Goal: Task Accomplishment & Management: Use online tool/utility

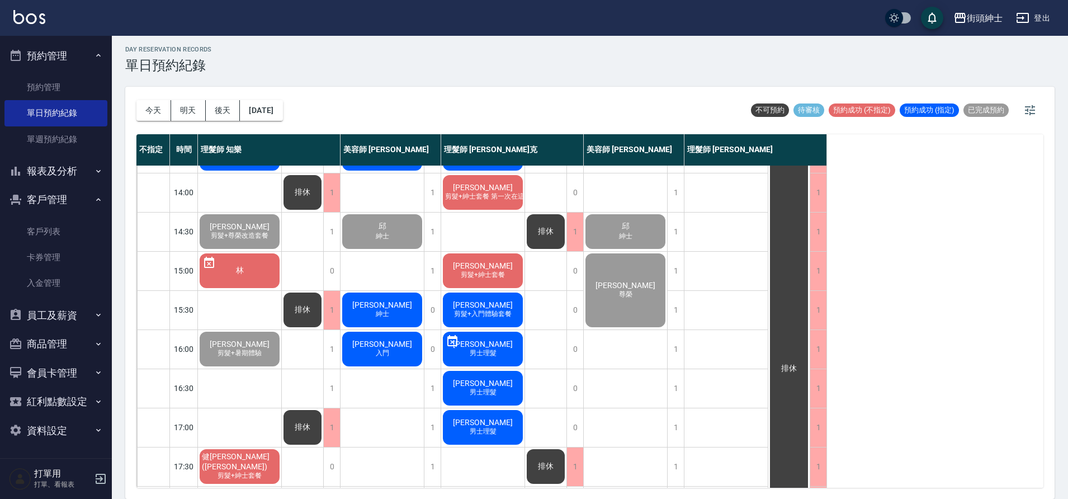
scroll to position [509, 0]
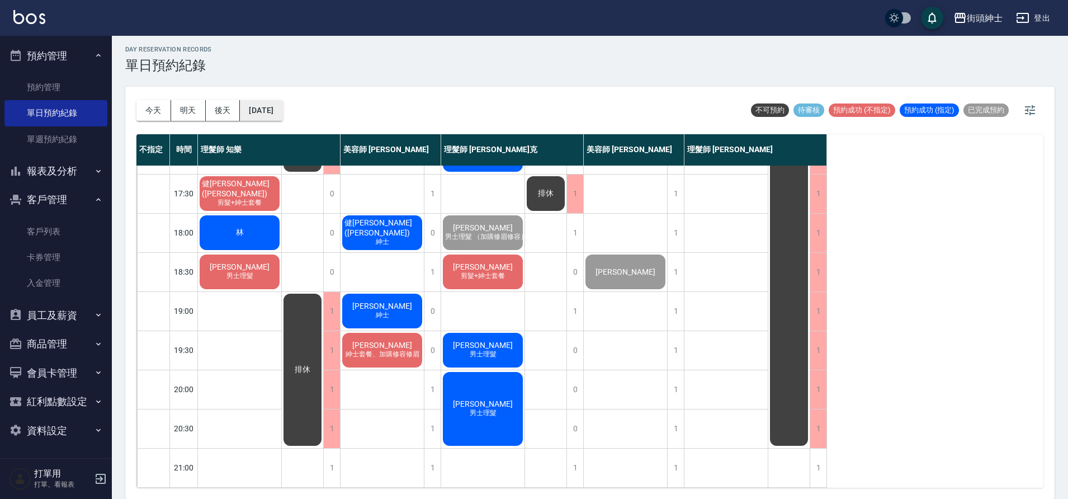
click at [261, 120] on button "[DATE]" at bounding box center [261, 110] width 42 height 21
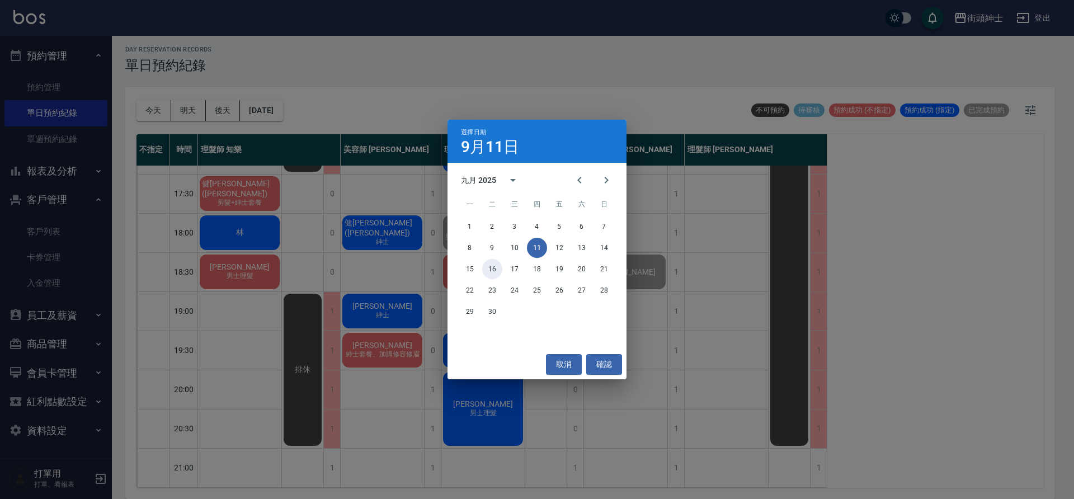
click at [493, 270] on button "16" at bounding box center [492, 269] width 20 height 20
click at [493, 270] on div at bounding box center [537, 249] width 1074 height 499
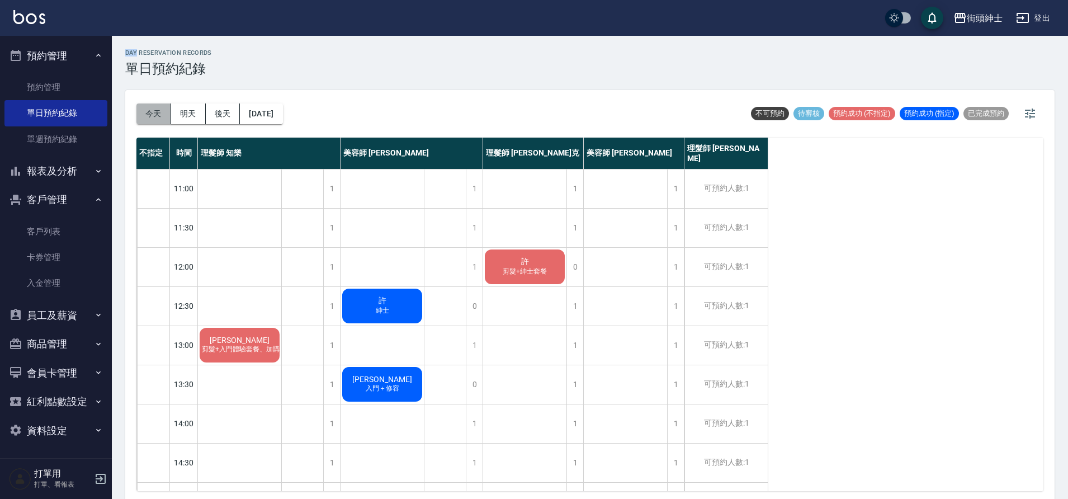
click at [155, 110] on button "今天" at bounding box center [153, 113] width 35 height 21
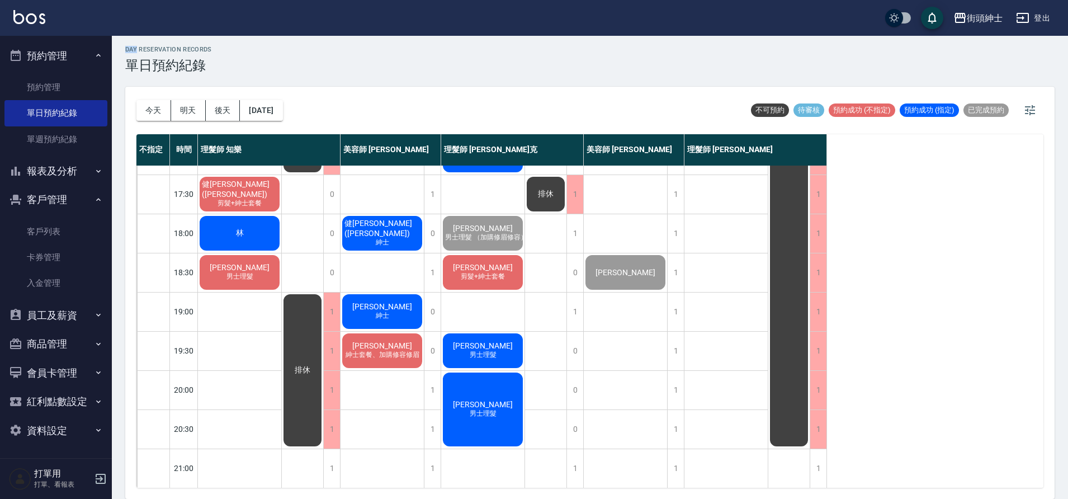
scroll to position [509, 0]
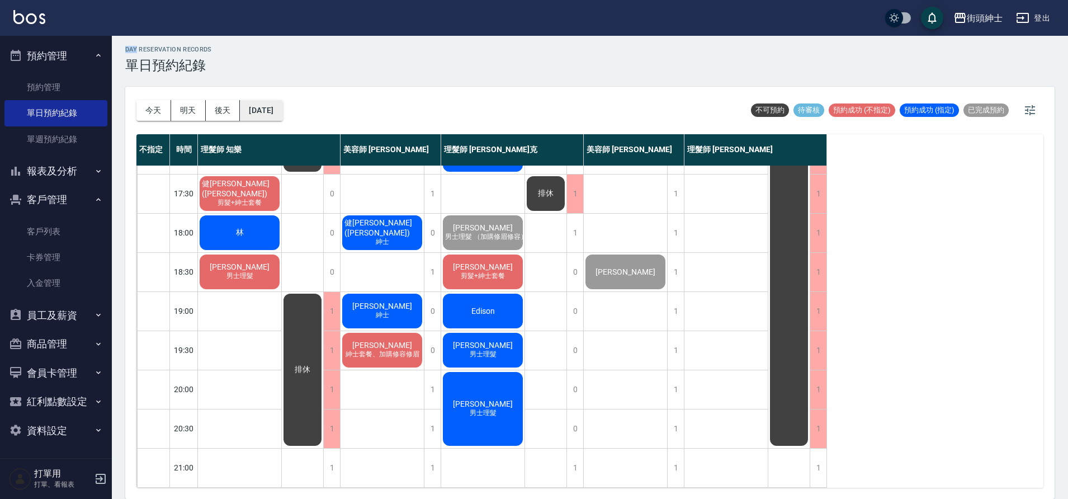
click at [277, 106] on button "[DATE]" at bounding box center [261, 110] width 42 height 21
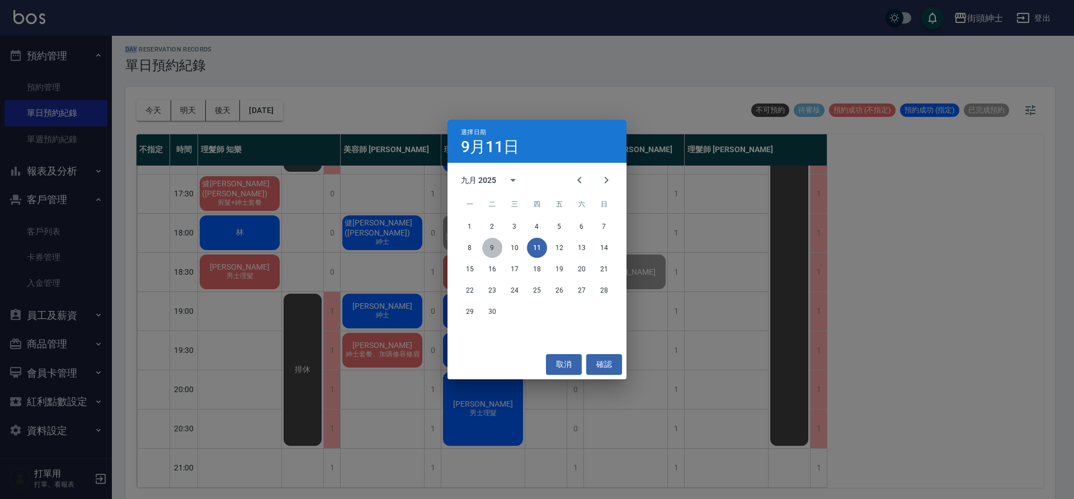
click at [493, 252] on button "9" at bounding box center [492, 248] width 20 height 20
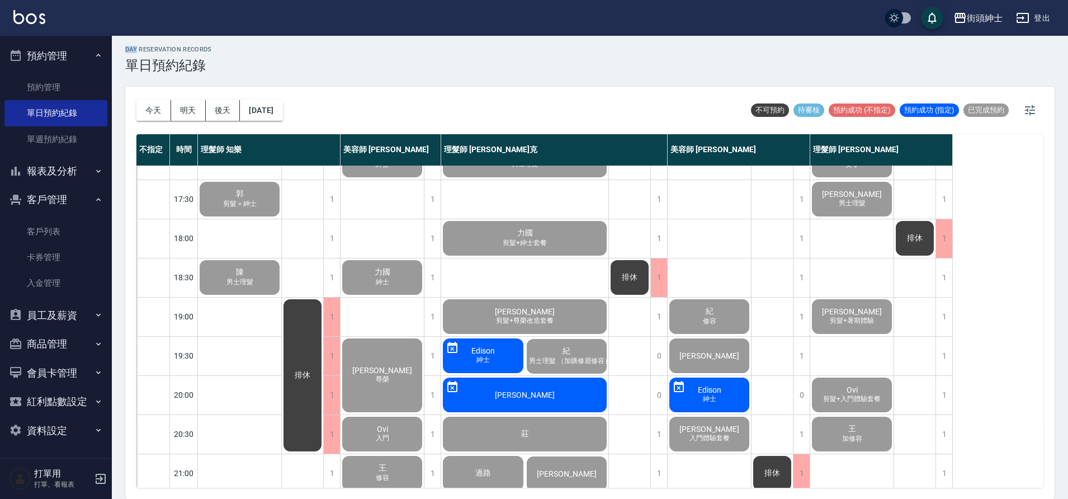
scroll to position [497, 0]
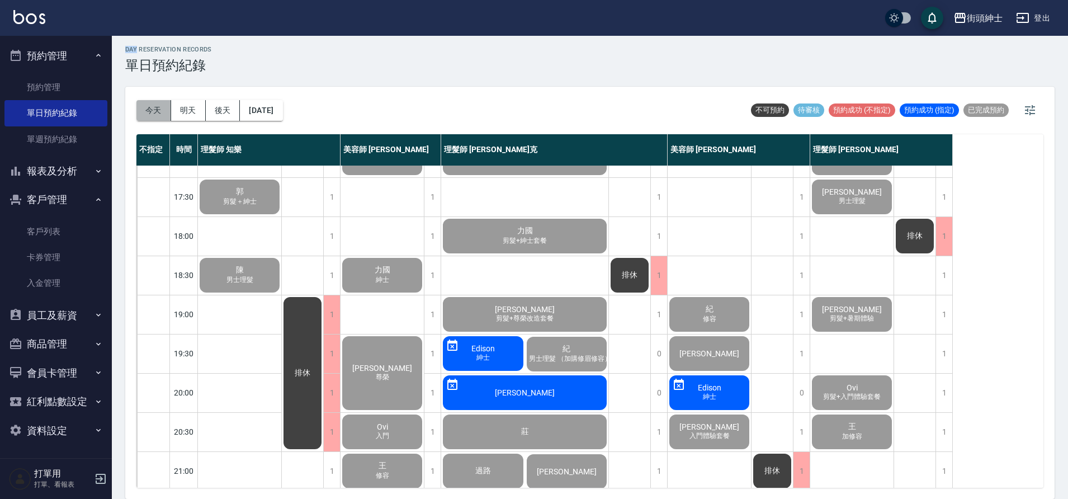
click at [155, 113] on button "今天" at bounding box center [153, 110] width 35 height 21
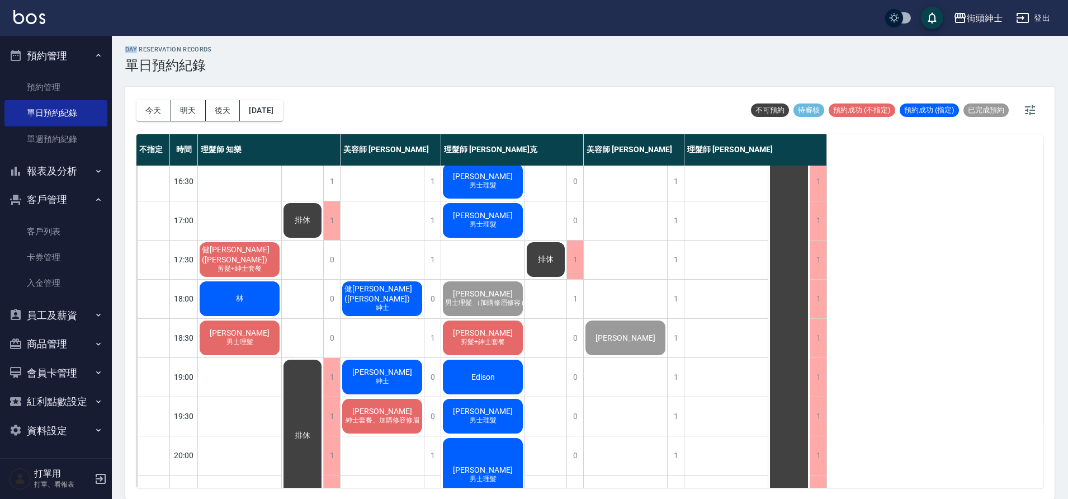
scroll to position [435, 0]
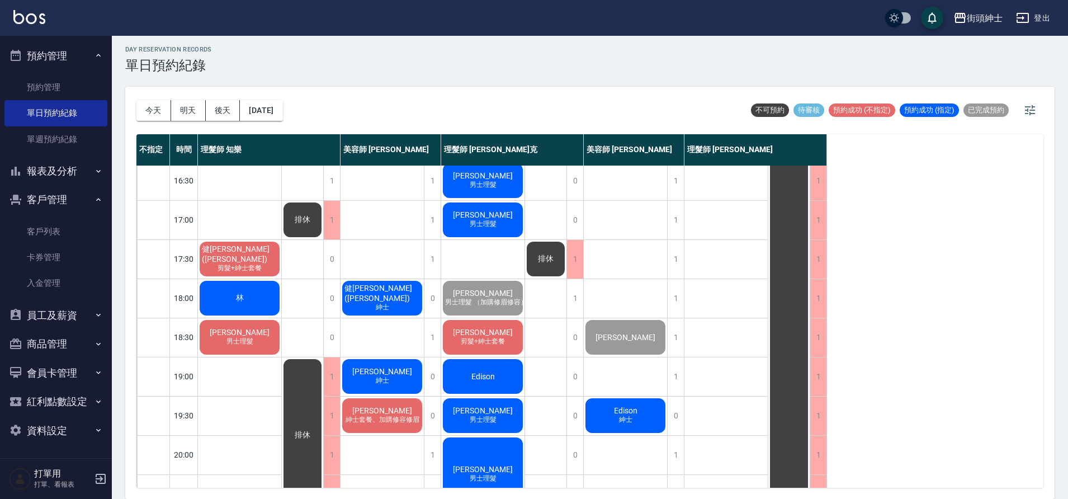
click at [229, 334] on div "蔡’r 男士理髮" at bounding box center [239, 337] width 83 height 38
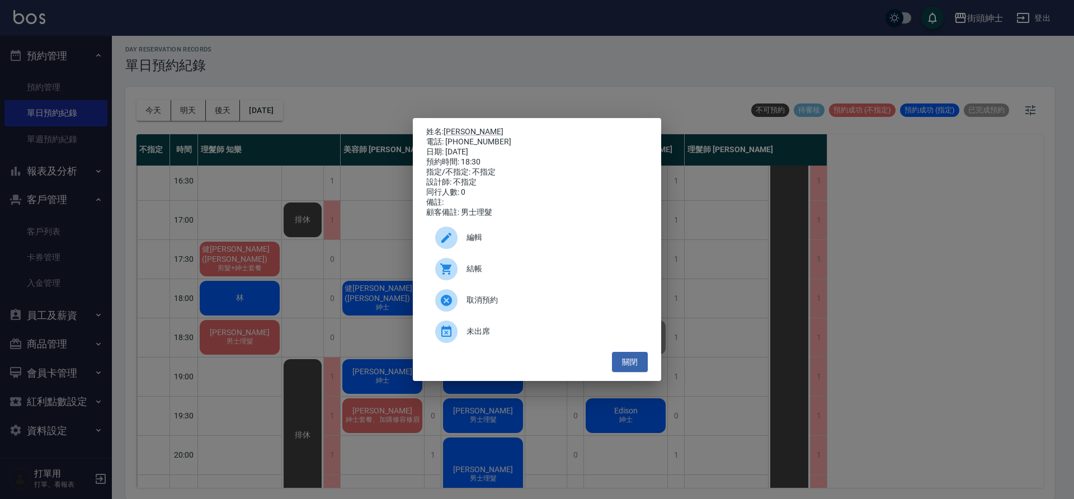
click at [478, 272] on span "結帳" at bounding box center [552, 269] width 172 height 12
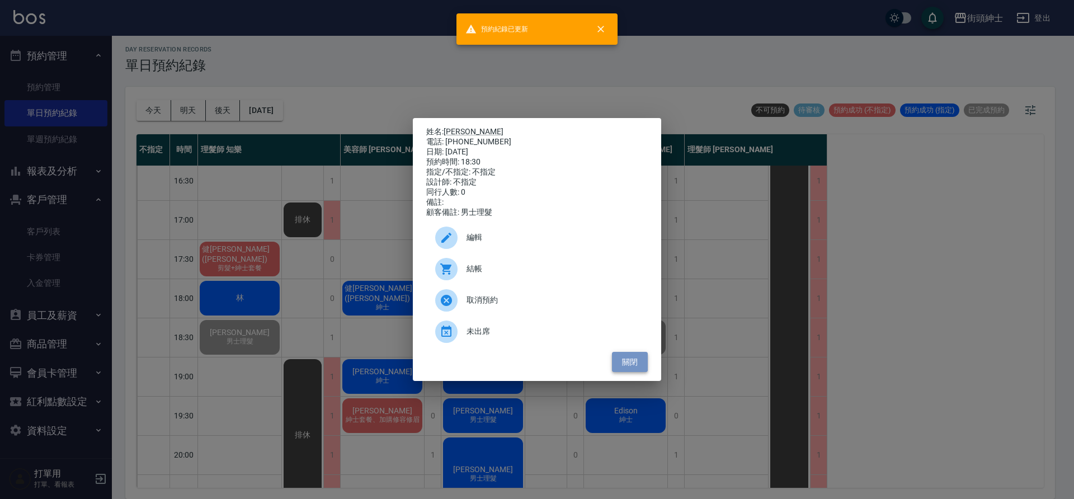
click at [627, 365] on button "關閉" at bounding box center [630, 362] width 36 height 21
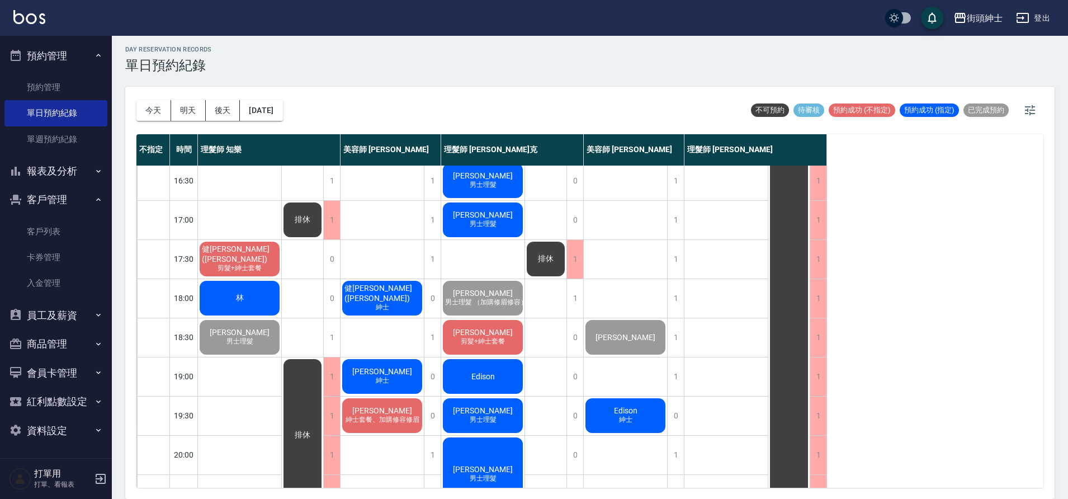
click at [263, 298] on div "林" at bounding box center [239, 298] width 83 height 38
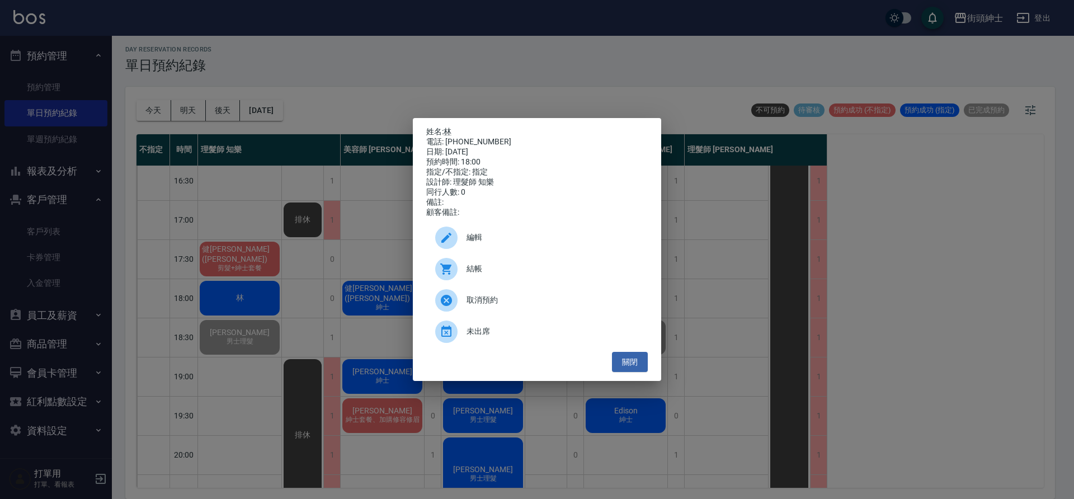
click at [486, 275] on span "結帳" at bounding box center [552, 269] width 172 height 12
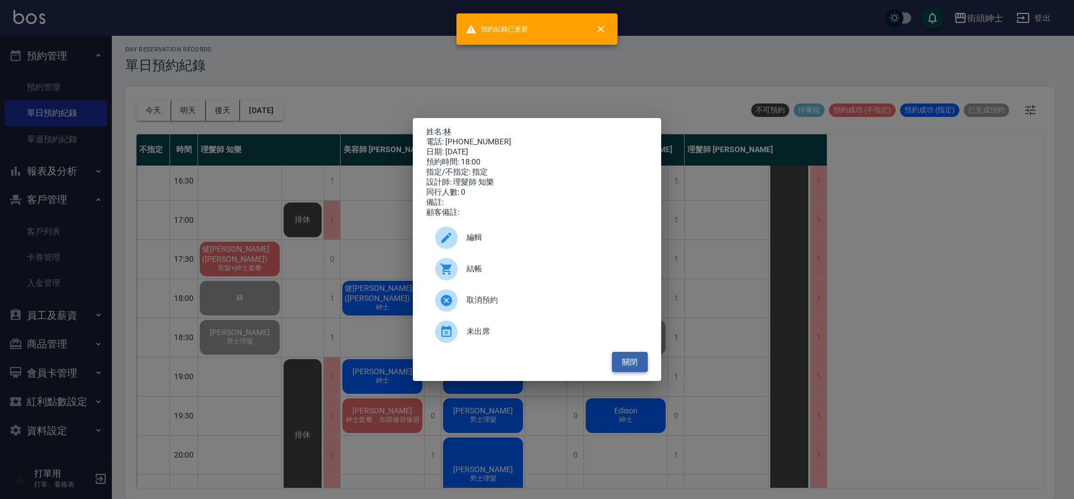
click at [625, 367] on button "關閉" at bounding box center [630, 362] width 36 height 21
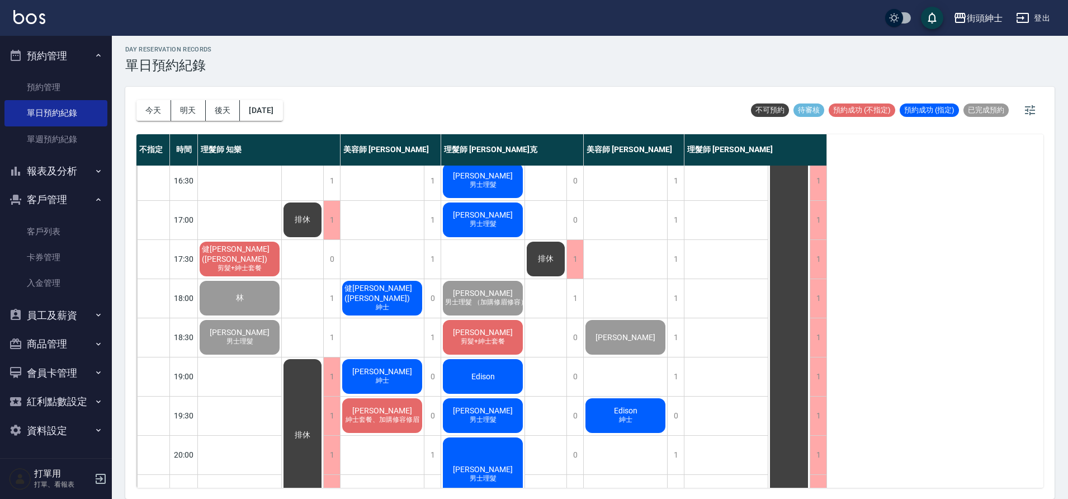
click at [256, 263] on span "剪髮+紳士套餐" at bounding box center [239, 268] width 49 height 10
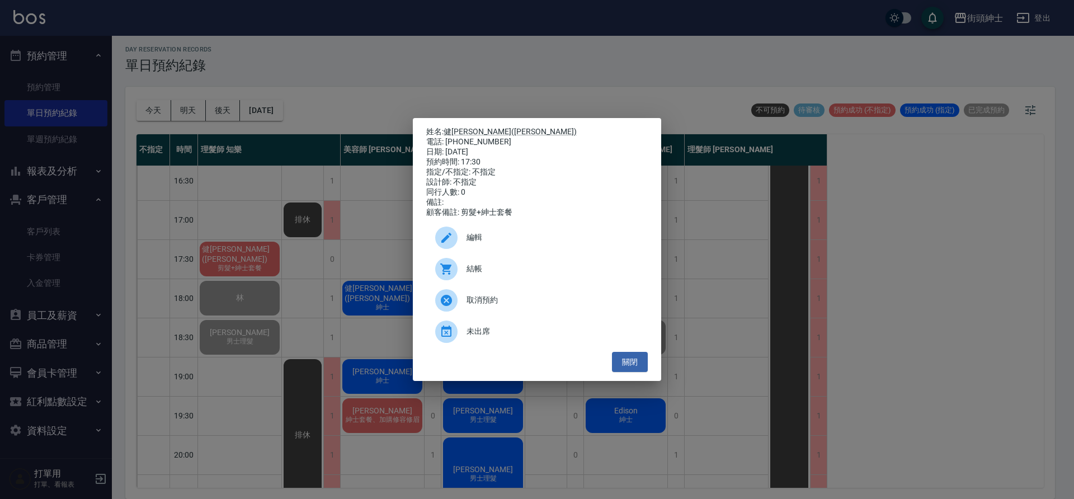
click at [480, 273] on span "結帳" at bounding box center [552, 269] width 172 height 12
click at [639, 367] on button "關閉" at bounding box center [630, 362] width 36 height 21
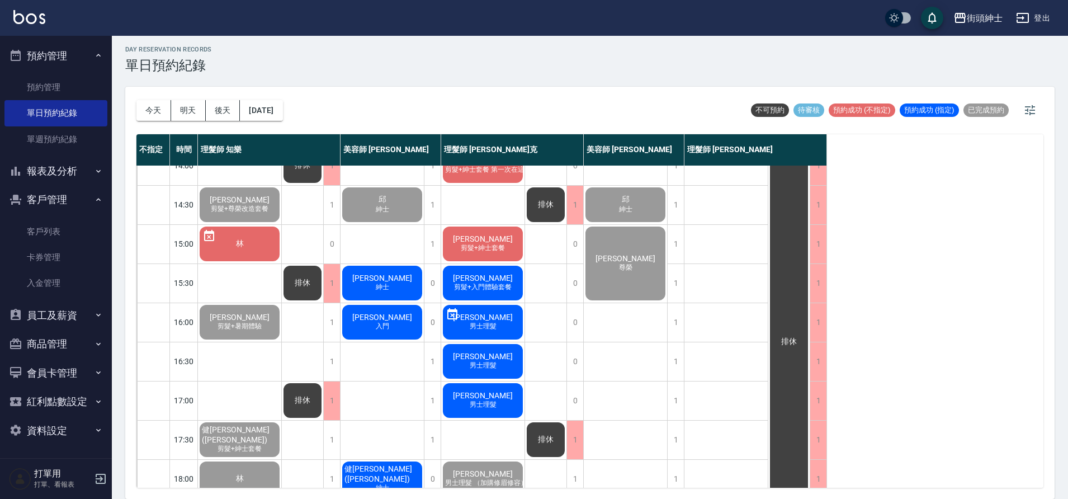
scroll to position [495, 0]
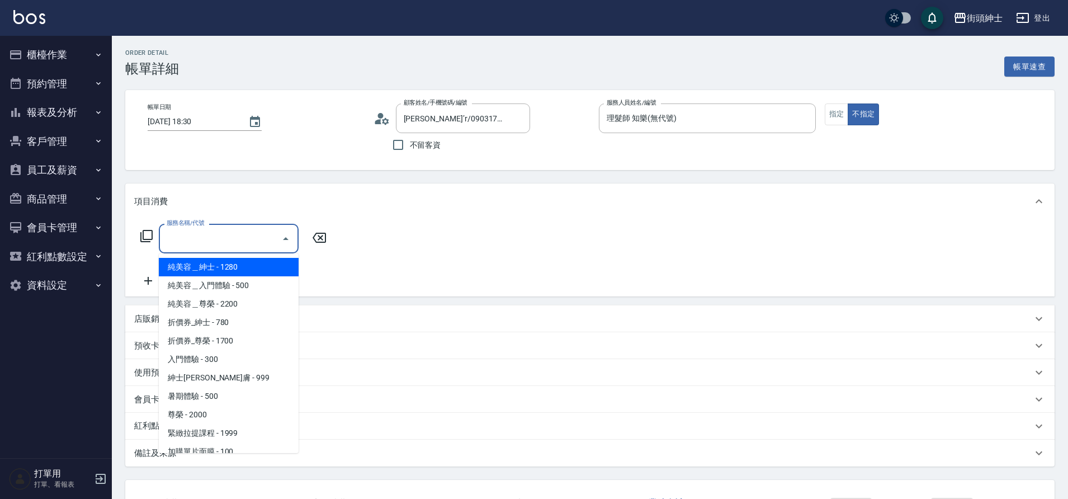
click at [248, 243] on input "服務名稱/代號" at bounding box center [220, 239] width 113 height 20
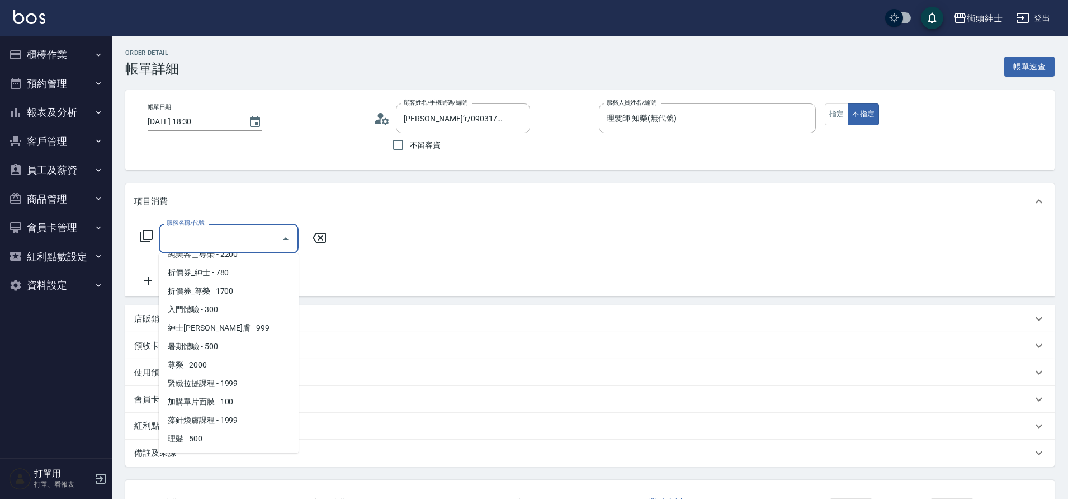
scroll to position [86, 0]
click at [205, 398] on span "理髮 - 500" at bounding box center [229, 402] width 140 height 18
type input "理髮(A02)"
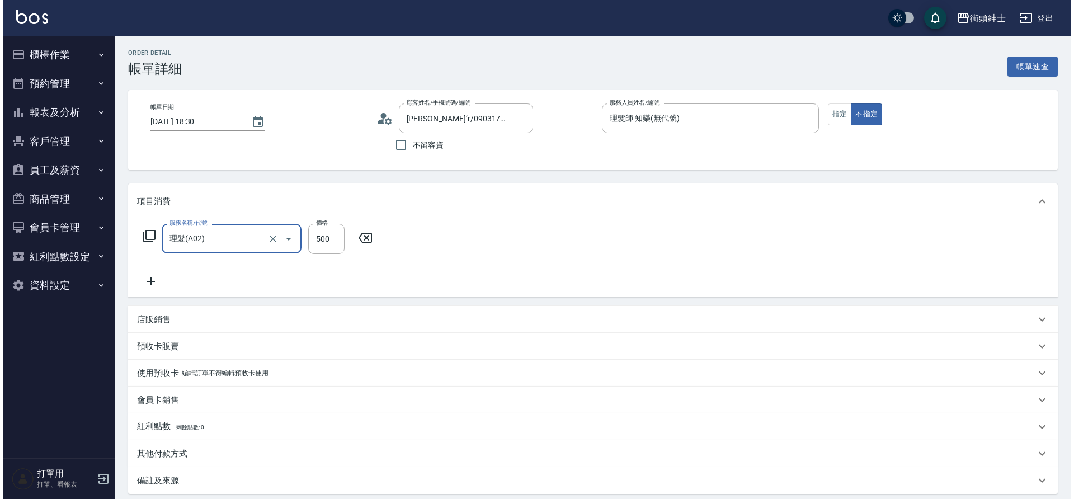
scroll to position [116, 0]
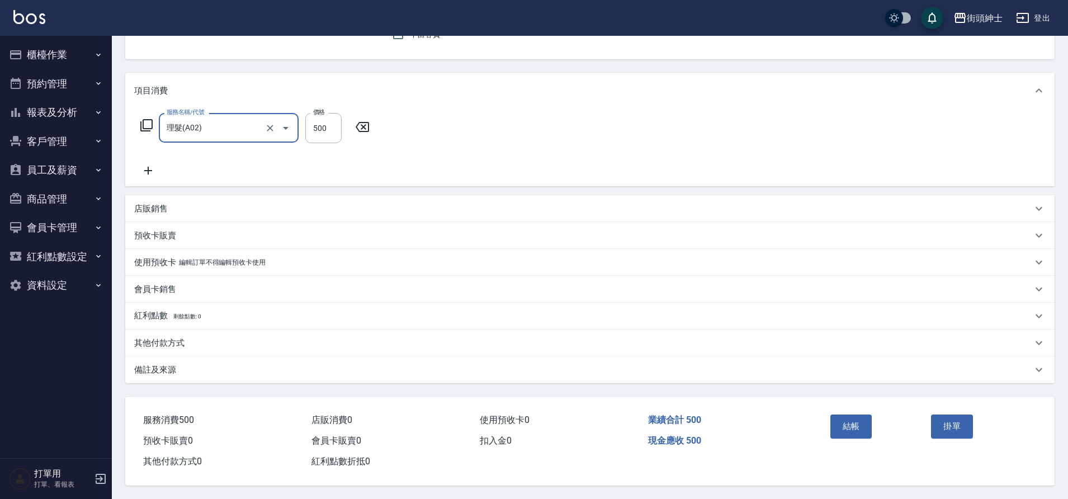
click at [849, 414] on button "結帳" at bounding box center [851, 425] width 42 height 23
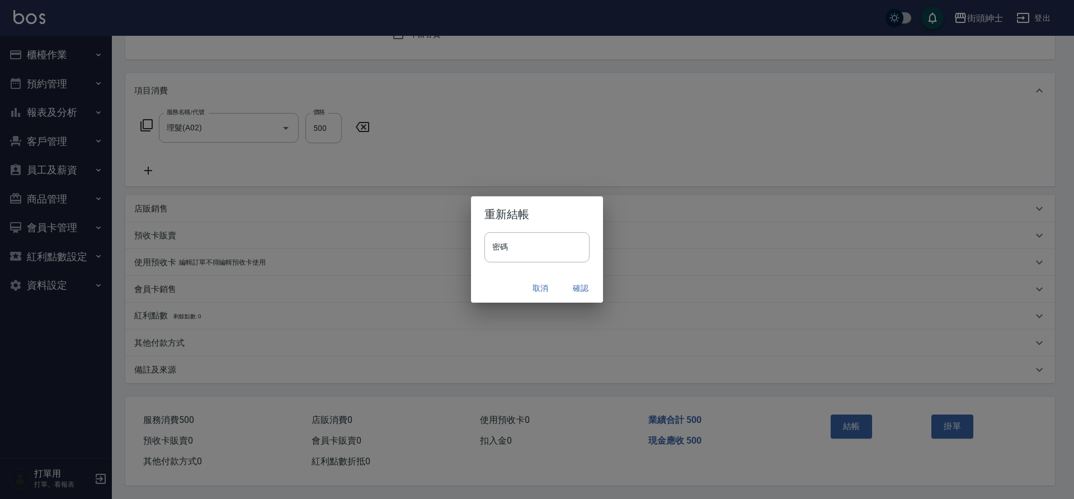
click at [573, 286] on button "確認" at bounding box center [580, 288] width 36 height 21
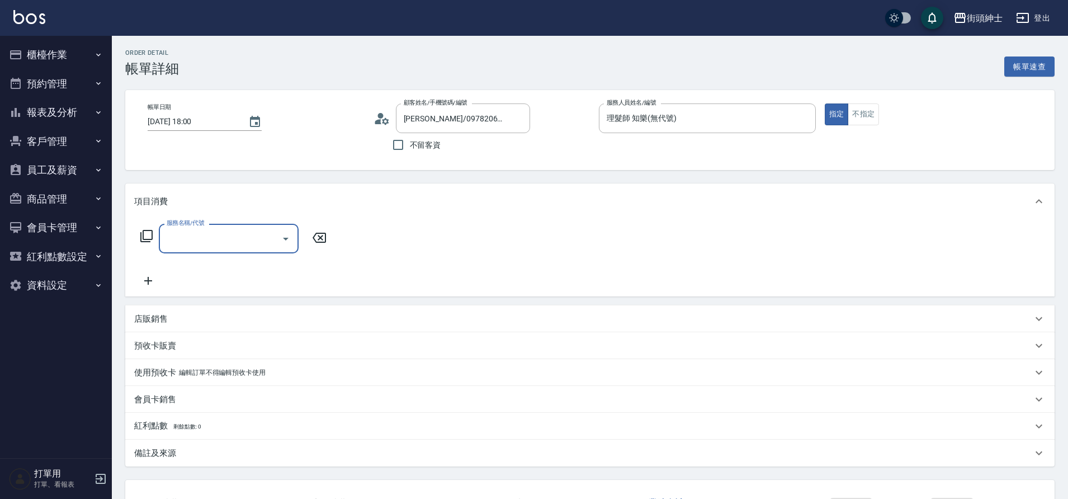
click at [262, 238] on input "服務名稱/代號" at bounding box center [220, 239] width 113 height 20
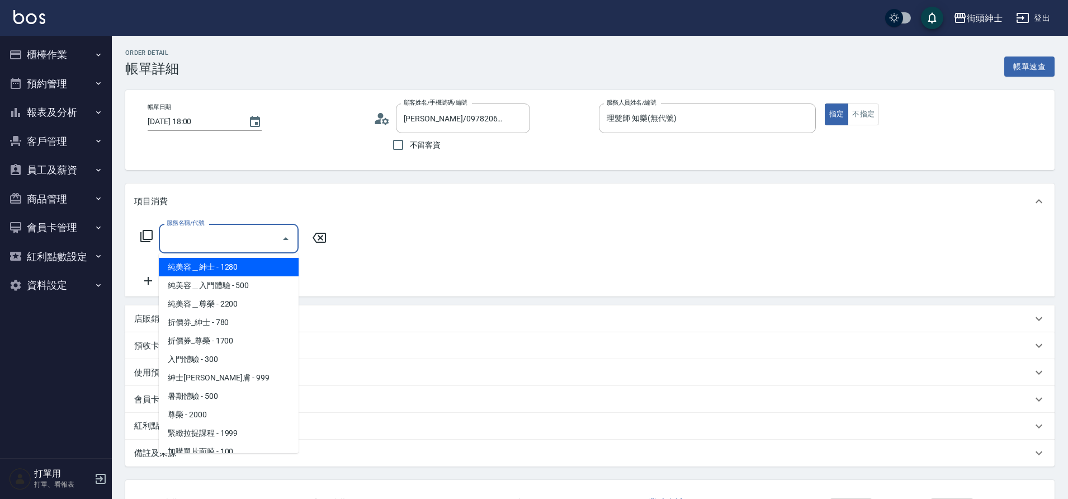
scroll to position [86, 0]
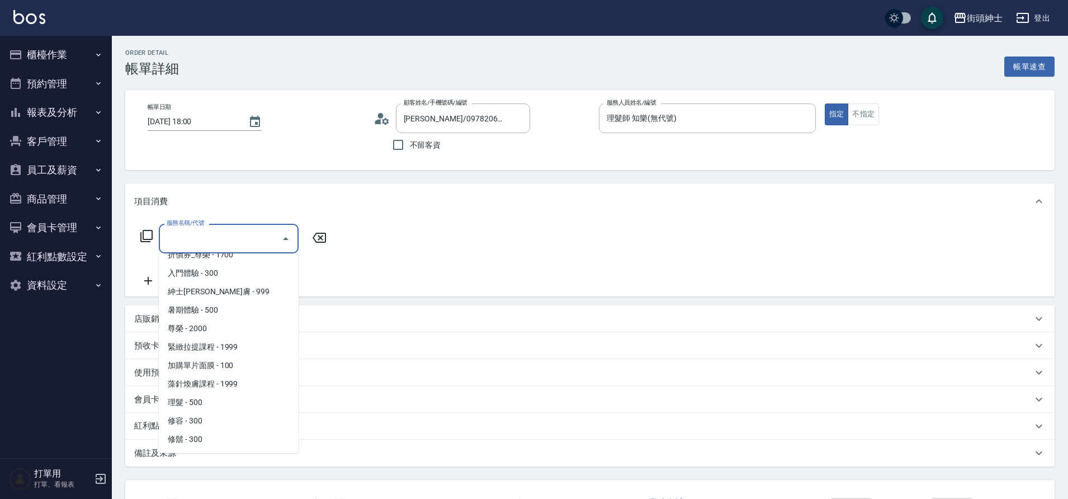
click at [214, 403] on span "理髮 - 500" at bounding box center [229, 402] width 140 height 18
type input "理髮(A02)"
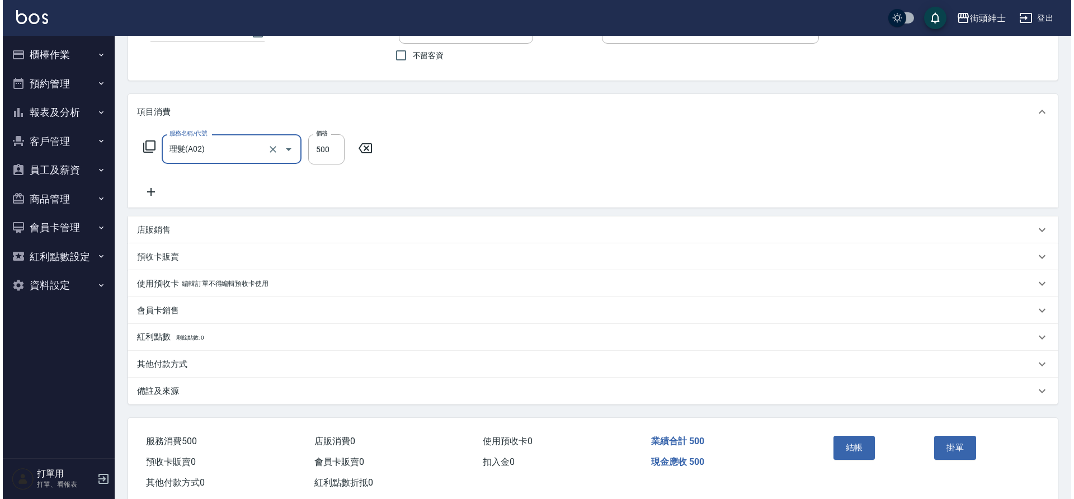
scroll to position [116, 0]
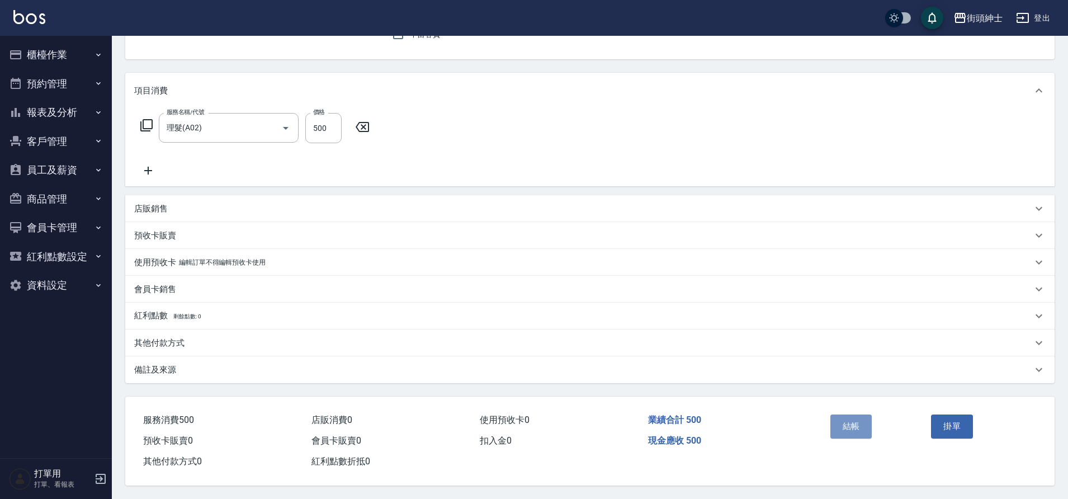
click at [846, 419] on button "結帳" at bounding box center [851, 425] width 42 height 23
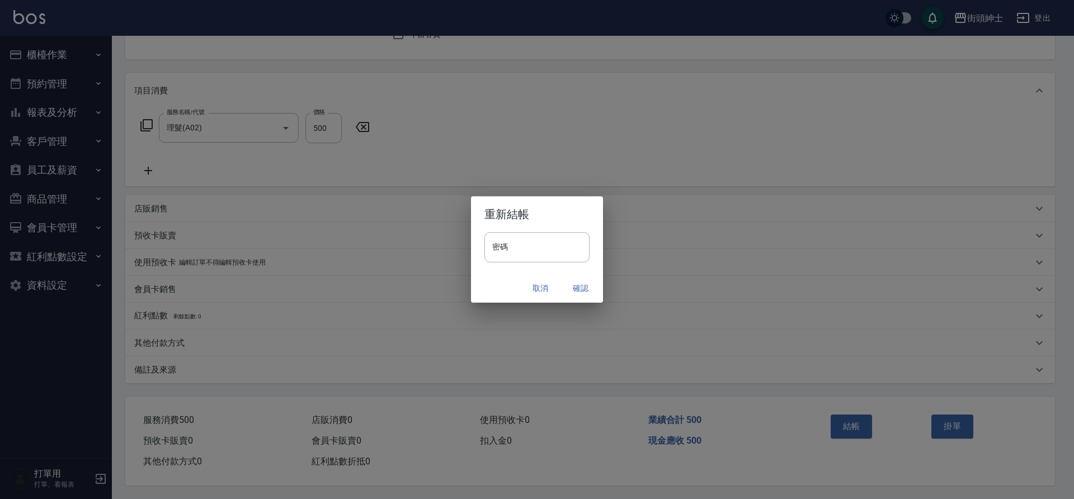
drag, startPoint x: 0, startPoint y: 0, endPoint x: 579, endPoint y: 283, distance: 644.2
click at [579, 283] on button "確認" at bounding box center [580, 288] width 36 height 21
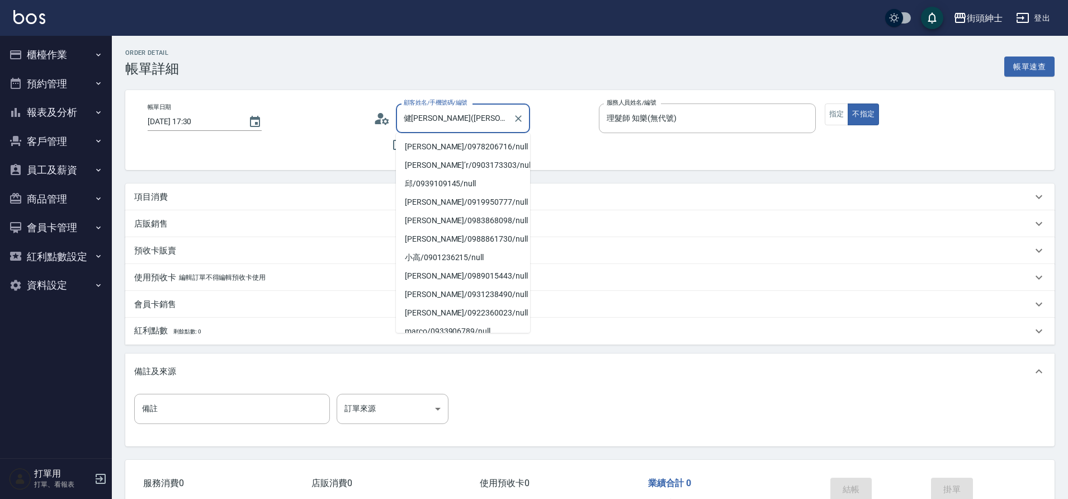
drag, startPoint x: 0, startPoint y: 0, endPoint x: 341, endPoint y: 179, distance: 384.9
click at [341, 179] on div "Order detail 帳單詳細 帳單速查 帳單日期 2025/09/11 17:30 顧客姓名/手機號碼/編號 健崴 Jerrell(Jerry)/091…" at bounding box center [590, 299] width 956 height 526
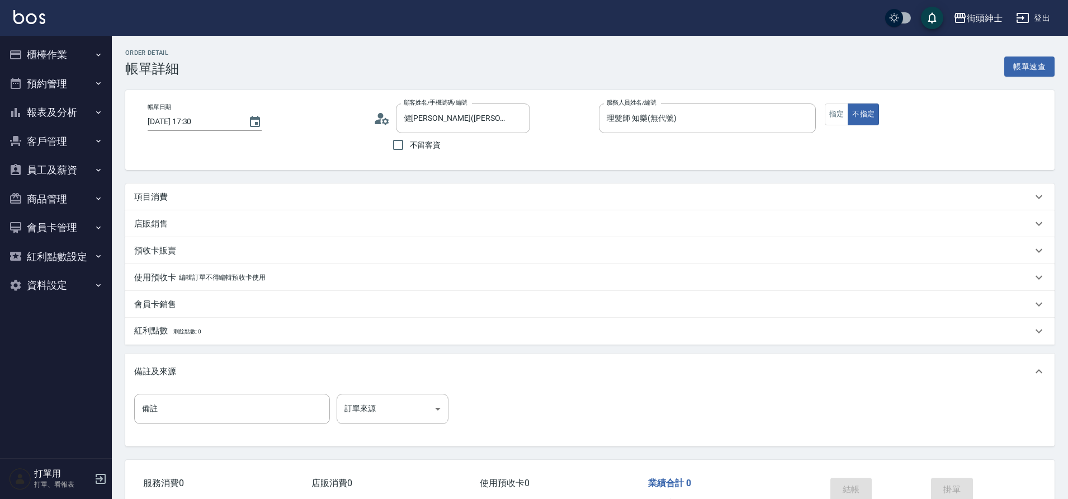
click at [319, 187] on div "項目消費" at bounding box center [589, 196] width 929 height 27
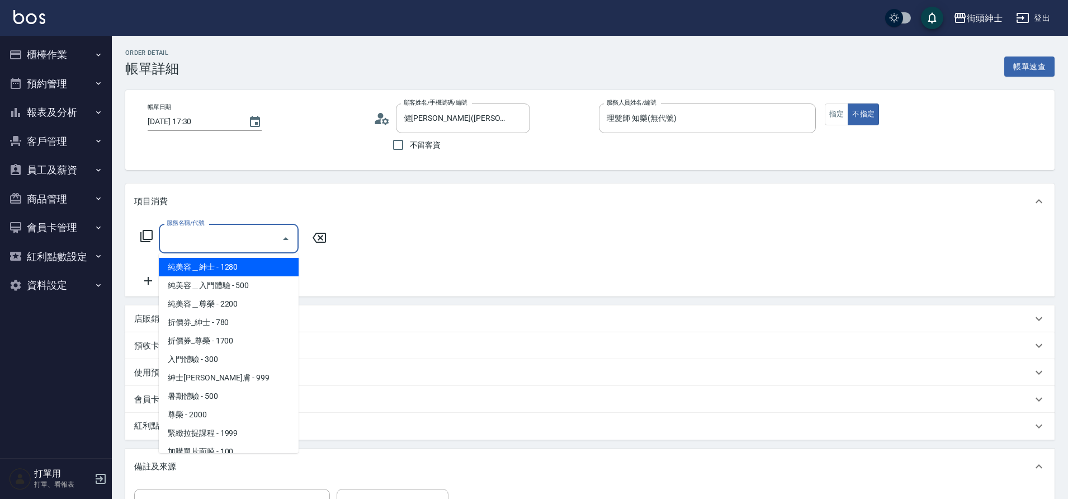
click at [230, 245] on input "服務名稱/代號" at bounding box center [220, 239] width 113 height 20
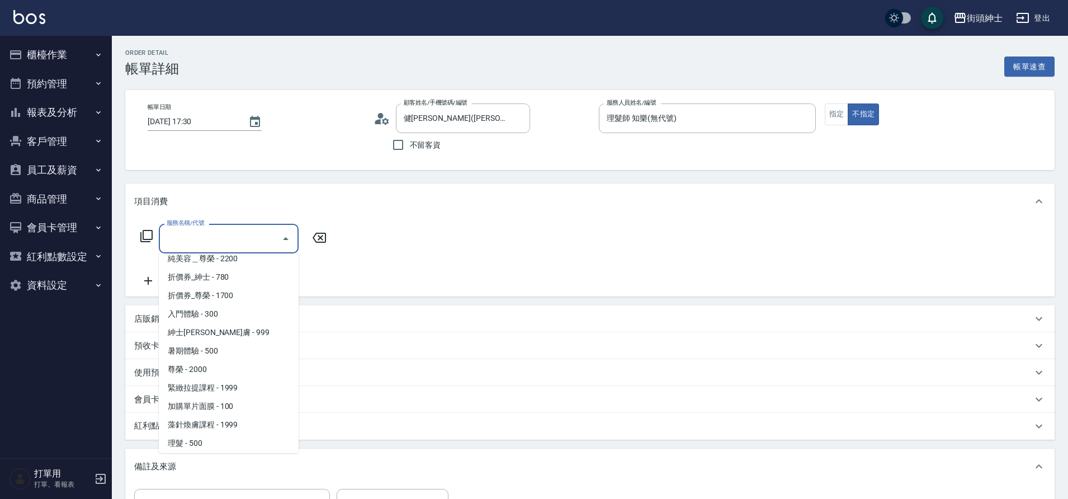
scroll to position [86, 0]
drag, startPoint x: 341, startPoint y: 179, endPoint x: 201, endPoint y: 403, distance: 263.3
click at [201, 403] on span "理髮 - 500" at bounding box center [229, 402] width 140 height 18
type input "理髮(A02)"
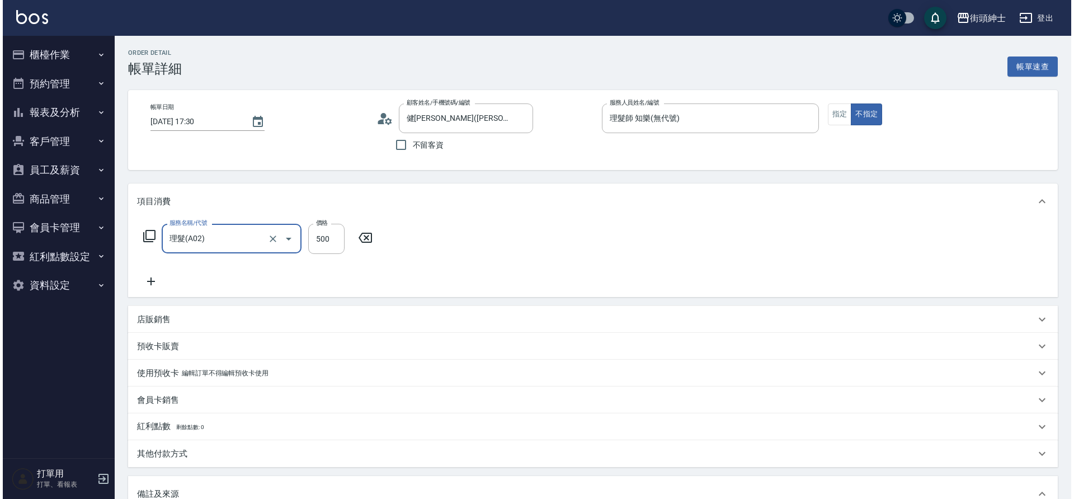
scroll to position [191, 0]
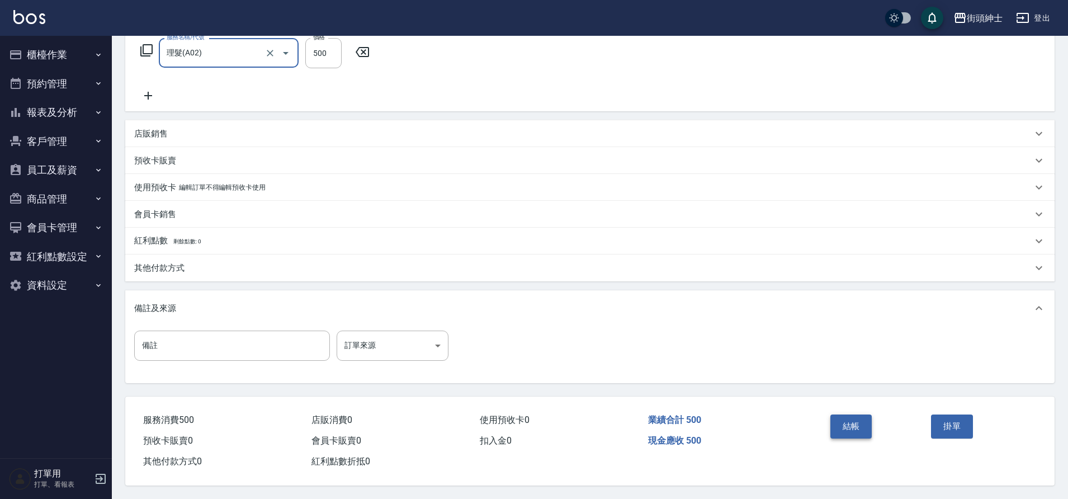
drag, startPoint x: 201, startPoint y: 403, endPoint x: 845, endPoint y: 428, distance: 644.6
click at [845, 428] on button "結帳" at bounding box center [851, 425] width 42 height 23
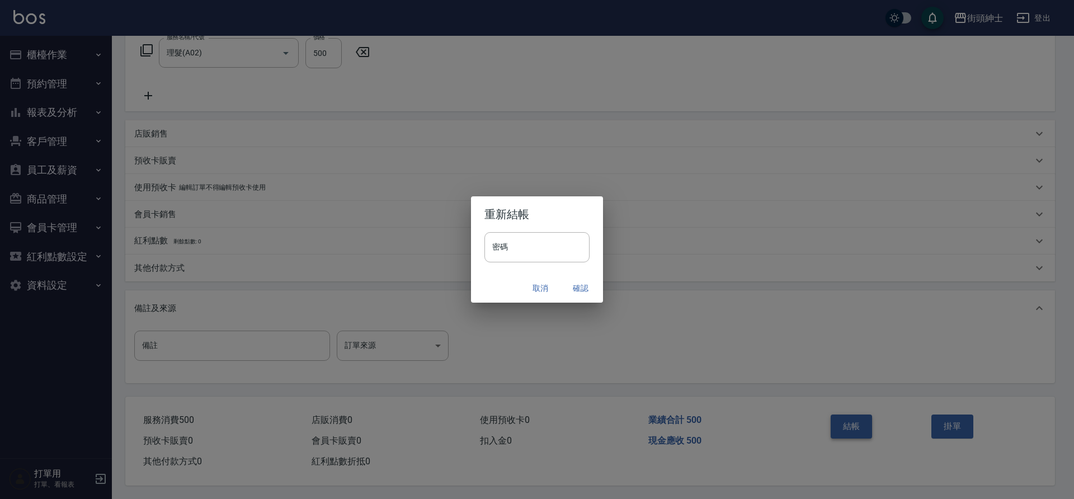
click at [580, 285] on button "確認" at bounding box center [580, 288] width 36 height 21
